Goal: Task Accomplishment & Management: Use online tool/utility

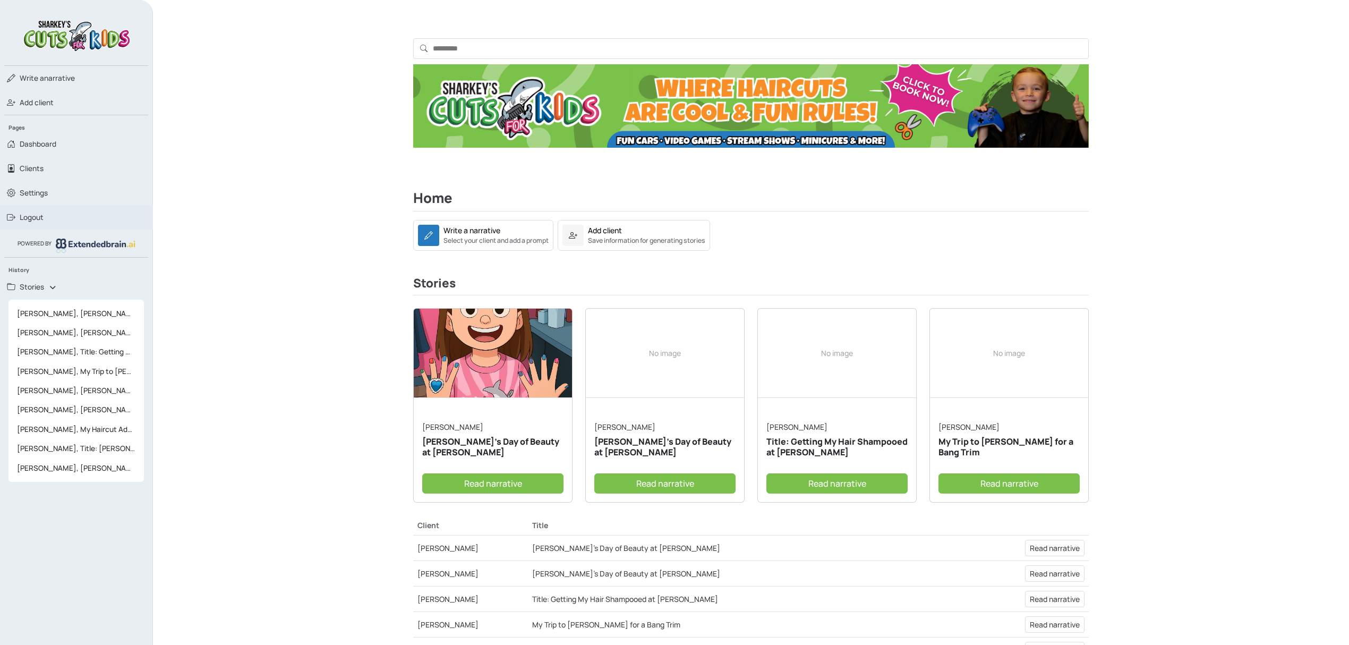
click at [35, 212] on span "Logout" at bounding box center [32, 217] width 24 height 11
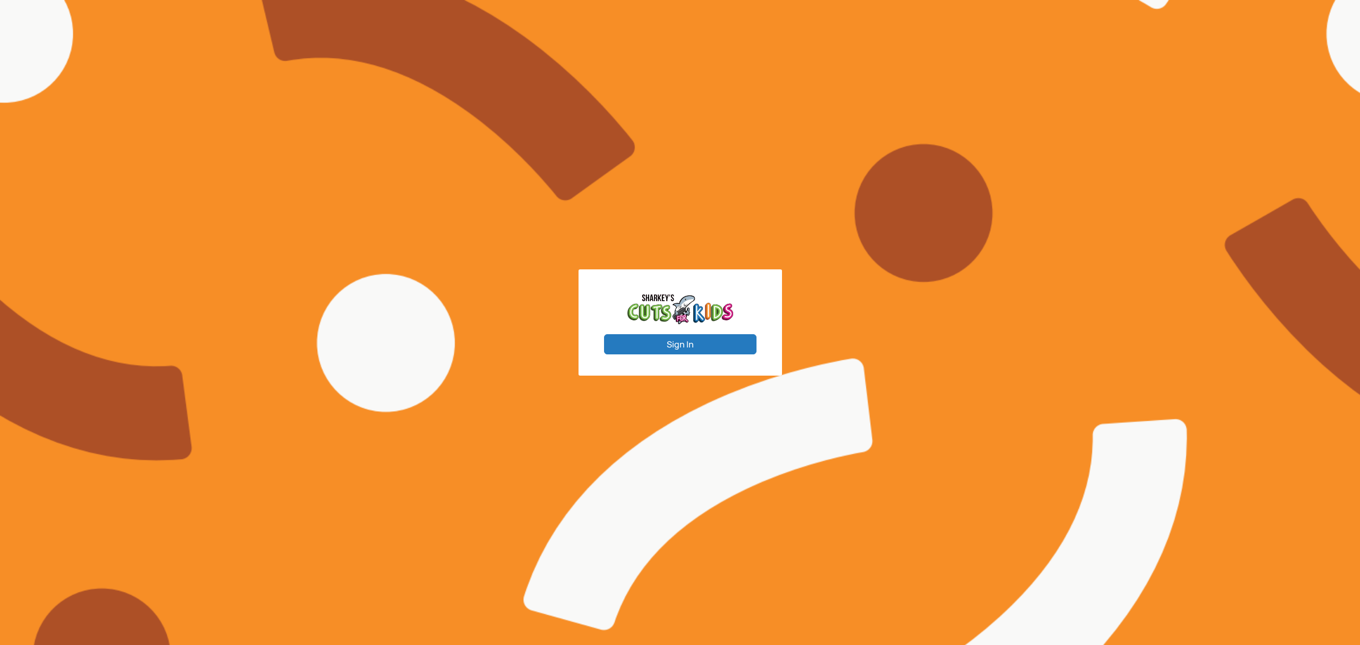
click at [693, 351] on button "Sign In" at bounding box center [680, 344] width 152 height 20
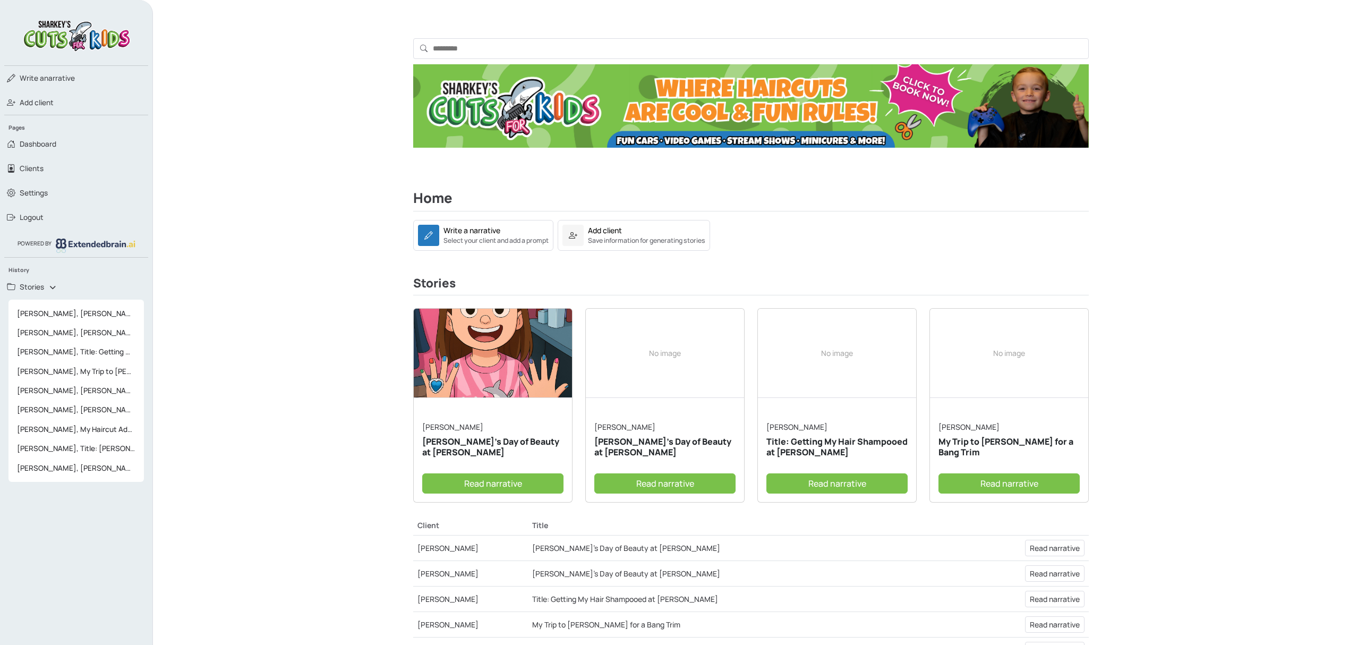
click at [436, 426] on link "Hannah S." at bounding box center [452, 427] width 61 height 10
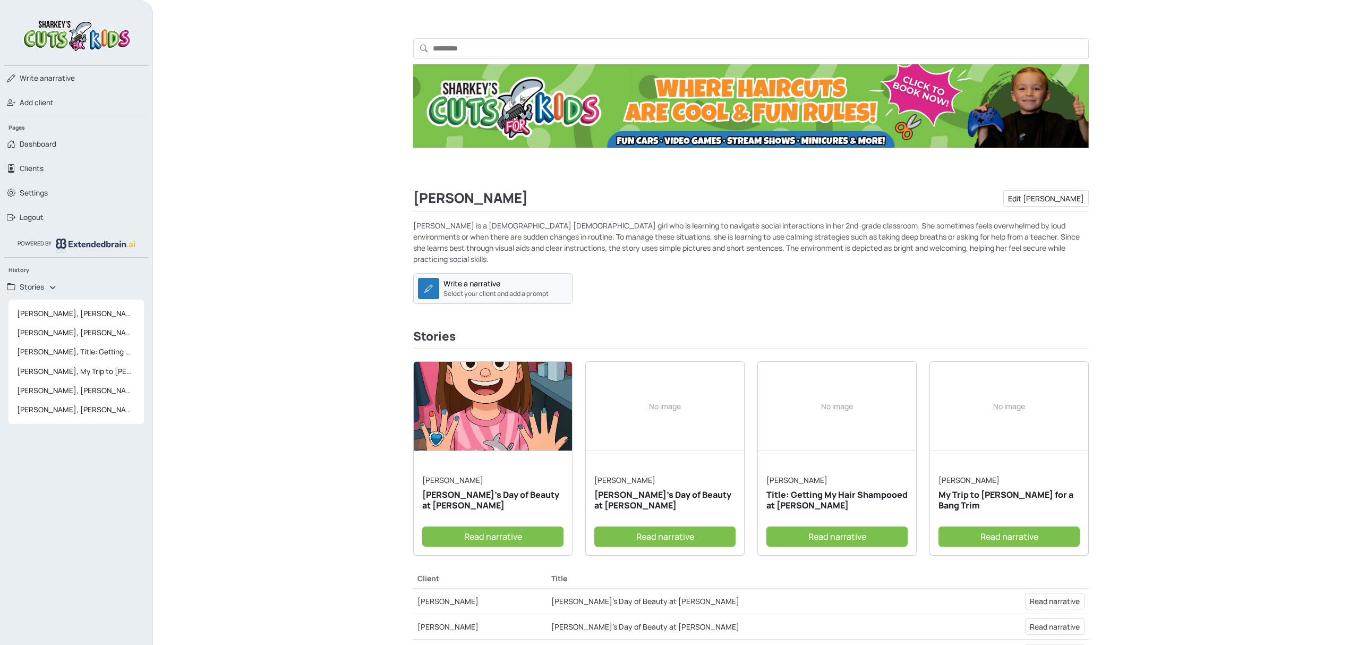
click at [532, 278] on div "Write a narrative Select your client and add a prompt" at bounding box center [496, 288] width 105 height 21
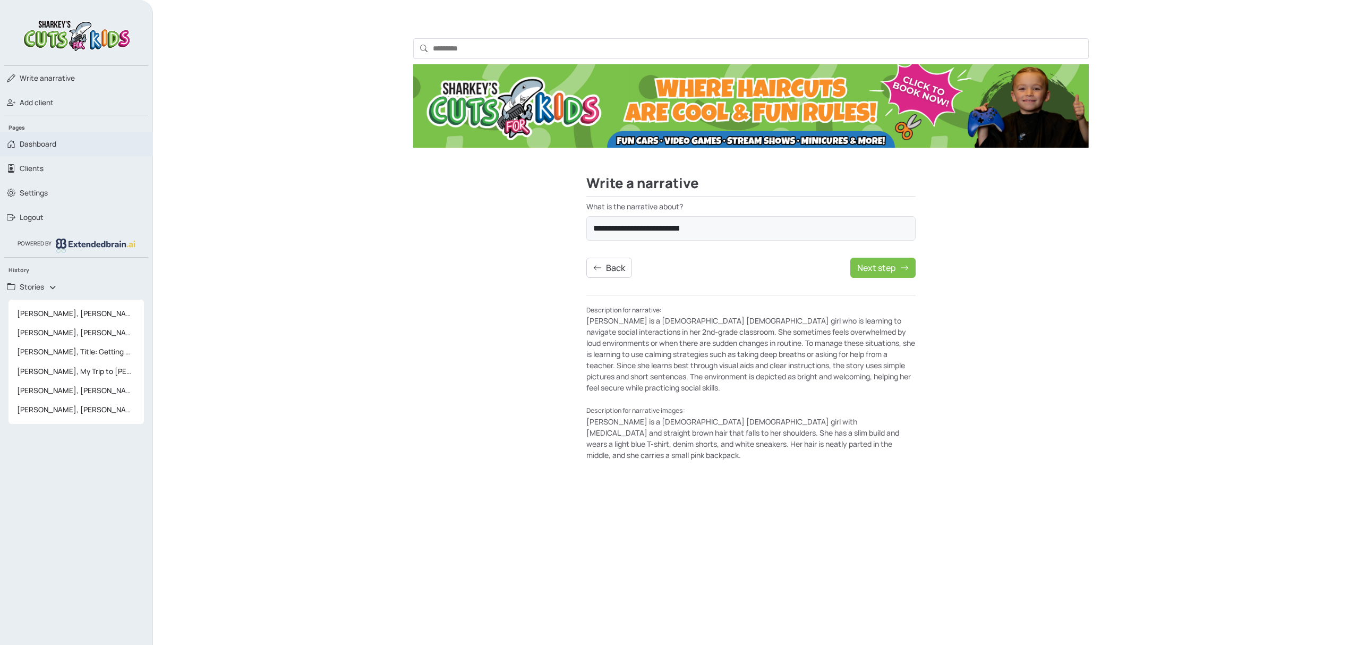
click at [43, 145] on span "Dashboard" at bounding box center [38, 144] width 37 height 11
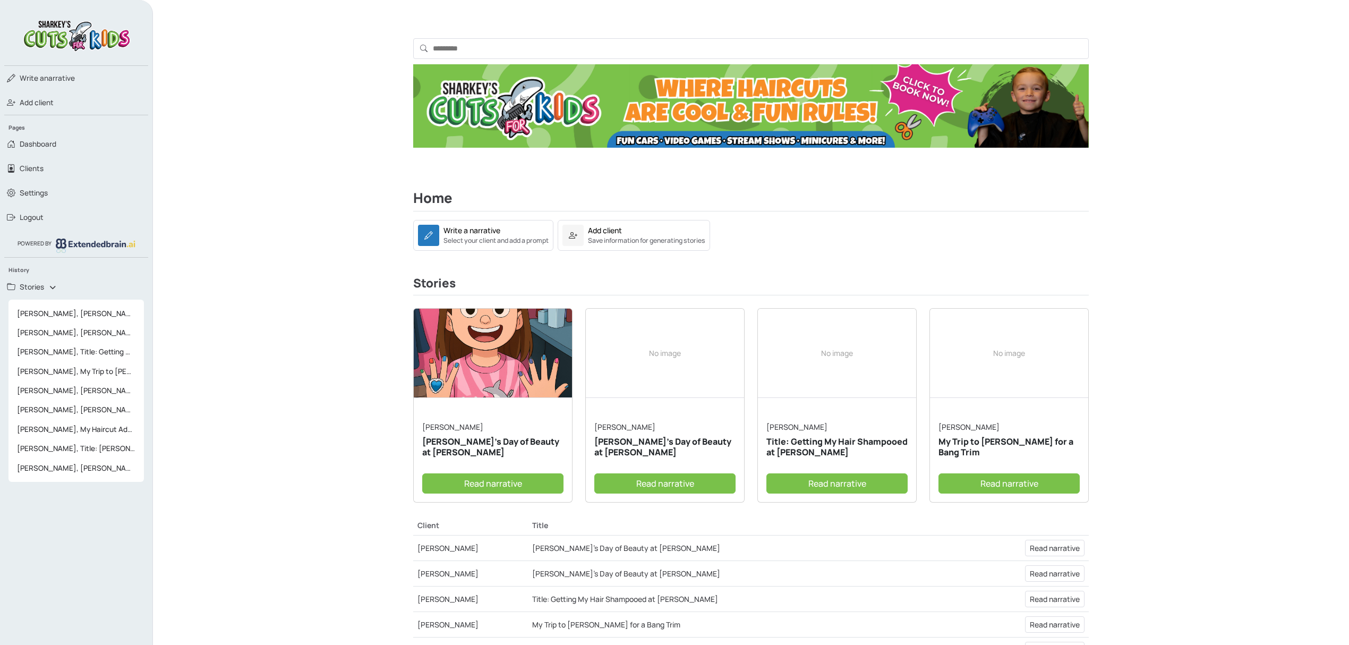
drag, startPoint x: 417, startPoint y: 55, endPoint x: 343, endPoint y: 62, distance: 74.1
click at [343, 62] on div "Clients Hannah Sharkeys Joe Smith Stories Hannah’s Day of Beauty at Sharkey’s H…" at bounding box center [751, 82] width 1196 height 165
click at [48, 219] on link "Logout" at bounding box center [76, 217] width 153 height 24
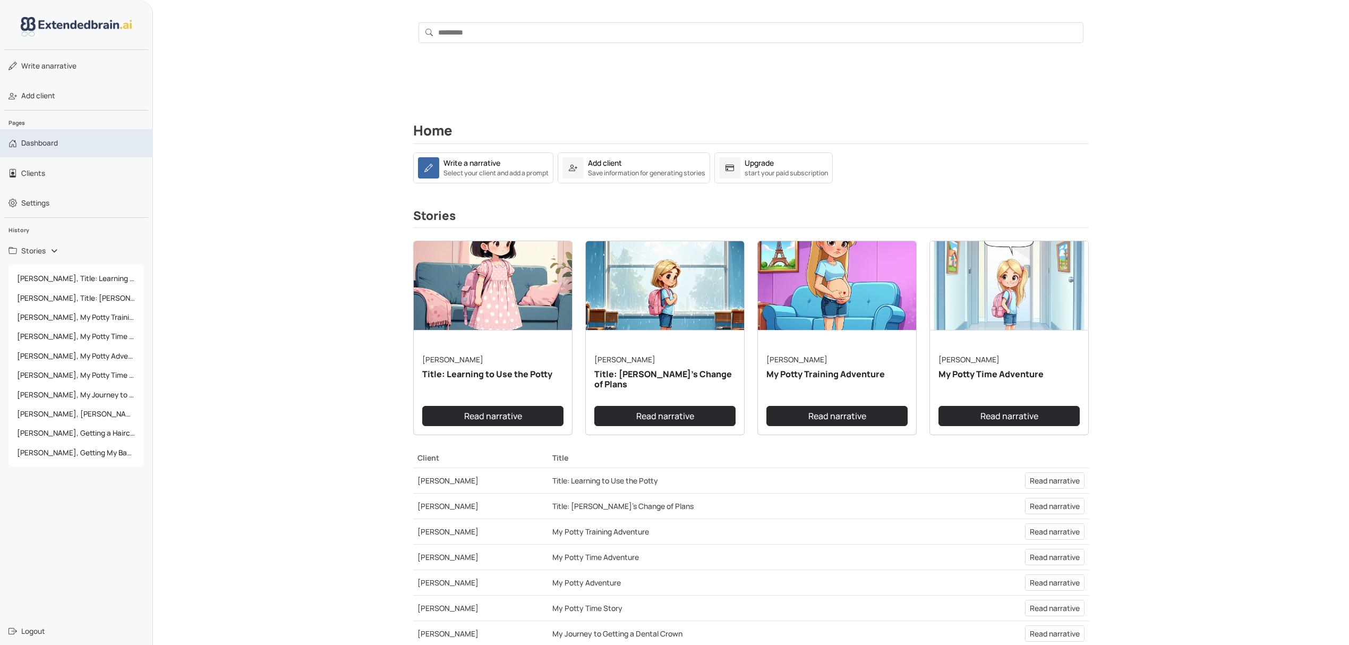
click at [47, 147] on span "Dashboard" at bounding box center [39, 143] width 37 height 11
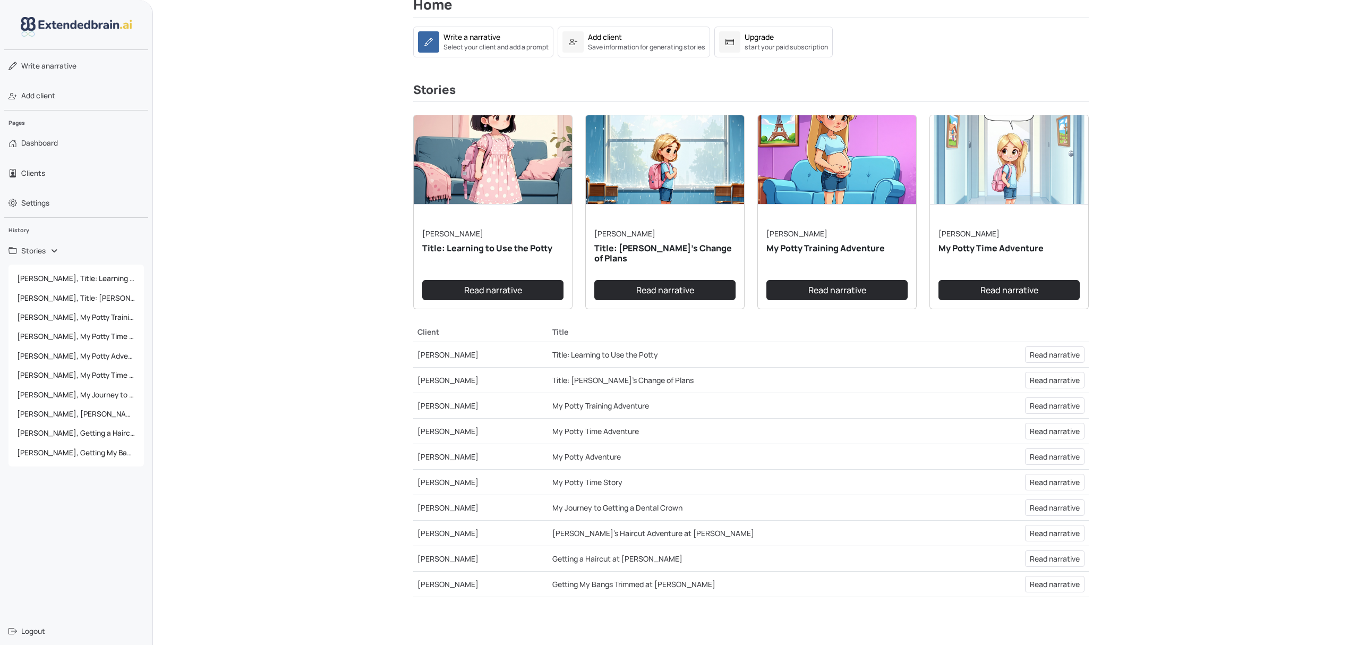
scroll to position [196, 0]
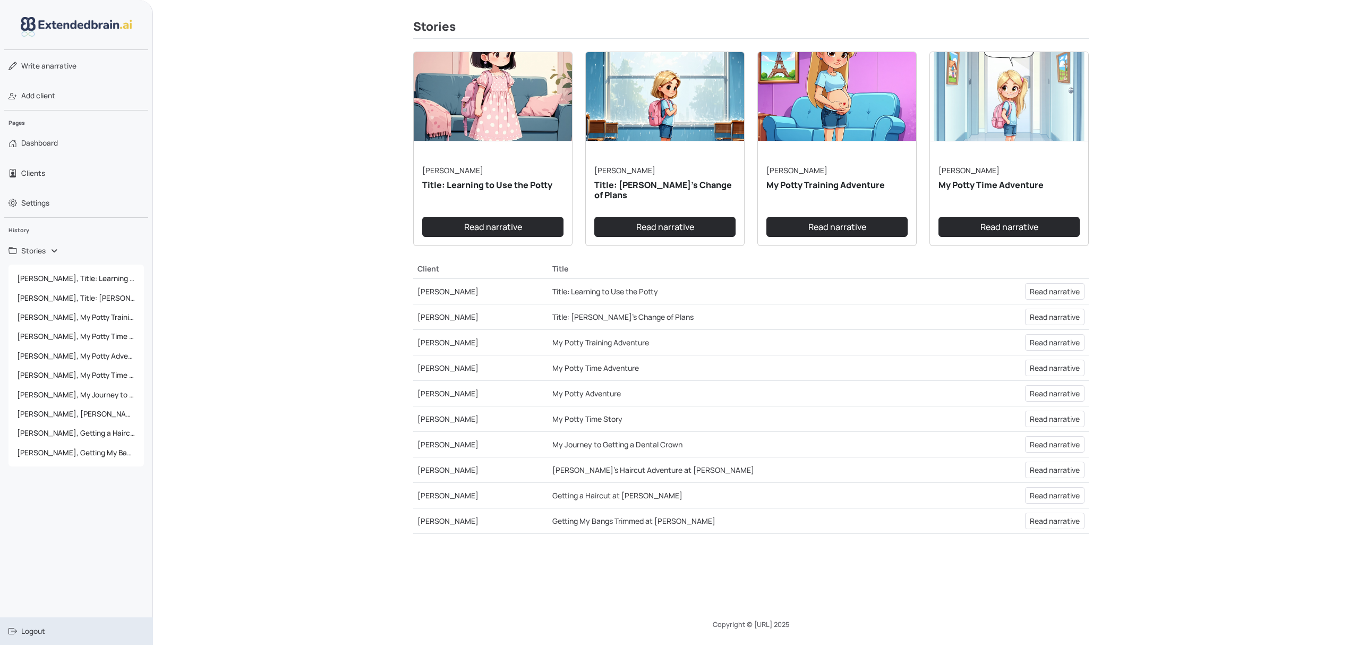
click at [37, 626] on span "Logout" at bounding box center [33, 631] width 24 height 11
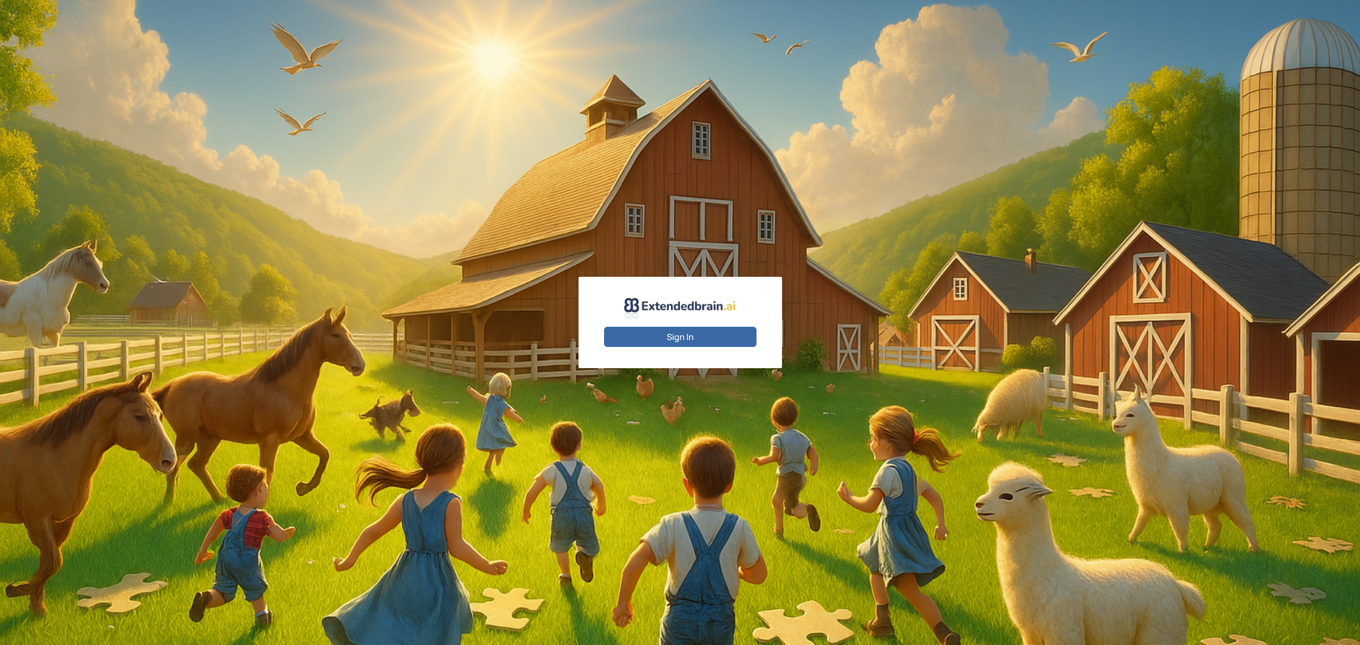
click at [700, 341] on button "Sign In" at bounding box center [680, 337] width 152 height 20
